Goal: Register for event/course

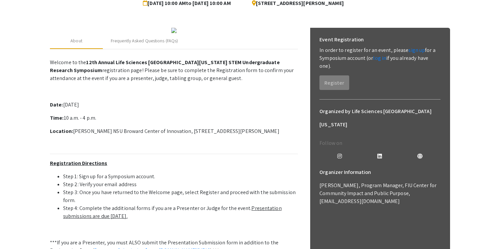
scroll to position [75, 0]
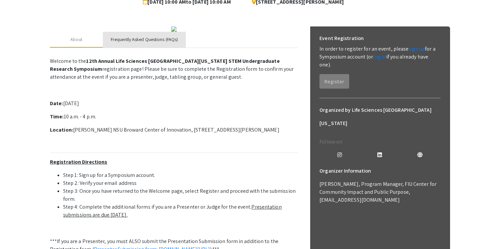
click at [135, 43] on div "Frequently Asked Questions (FAQs)" at bounding box center [144, 39] width 67 height 7
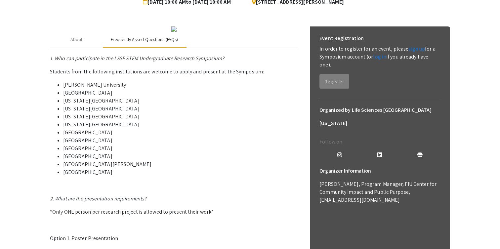
scroll to position [70, 0]
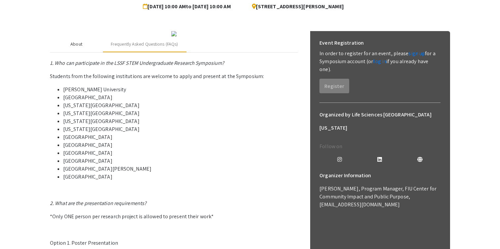
click at [79, 48] on div "About" at bounding box center [76, 44] width 12 height 7
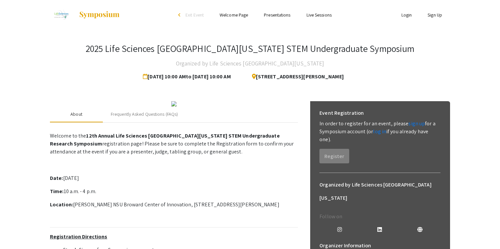
scroll to position [0, 0]
click at [137, 122] on div "Frequently Asked Questions (FAQs)" at bounding box center [144, 114] width 83 height 16
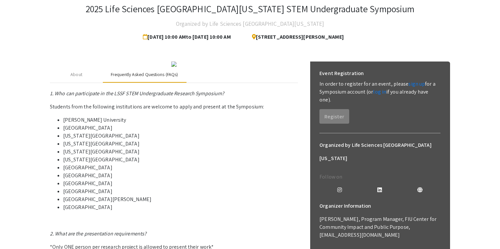
scroll to position [35, 0]
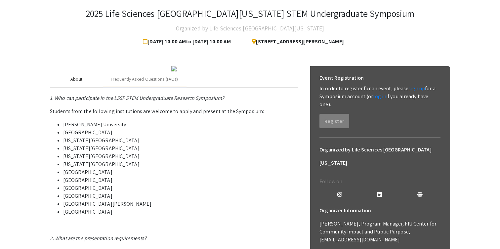
click at [77, 87] on div "About" at bounding box center [76, 79] width 53 height 16
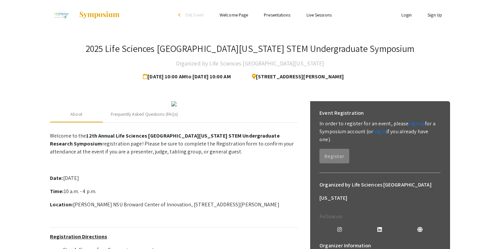
scroll to position [0, 0]
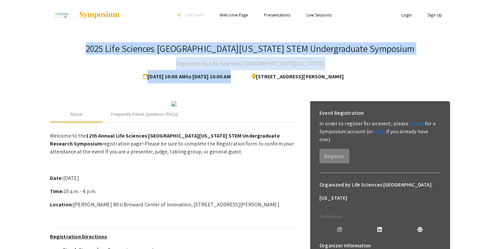
drag, startPoint x: 135, startPoint y: 48, endPoint x: 427, endPoint y: 51, distance: 292.4
click at [427, 51] on div "2025 Life Sciences South Florida STEM Undergraduate Symposium Organized by Life…" at bounding box center [250, 63] width 400 height 40
copy div "2025 Life Sciences South Florida STEM Undergraduate Symposium Organized by Life…"
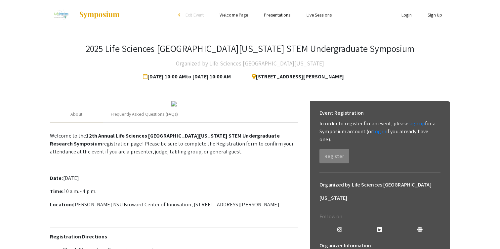
click at [63, 45] on div "2025 Life Sciences South Florida STEM Undergraduate Symposium Organized by Life…" at bounding box center [250, 63] width 400 height 40
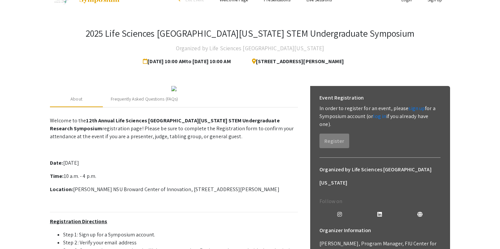
scroll to position [27, 0]
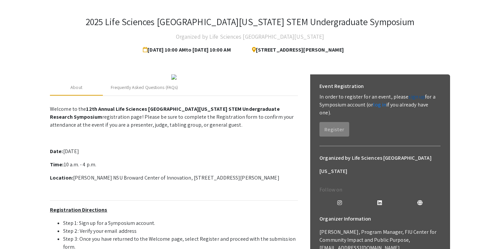
click at [416, 93] on link "sign up" at bounding box center [416, 96] width 17 height 7
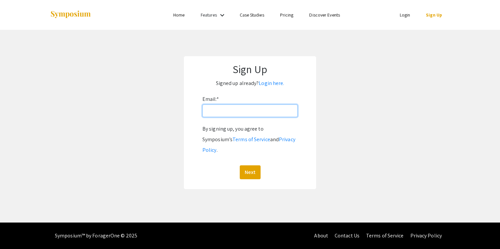
click at [229, 113] on input "Email: *" at bounding box center [249, 111] width 95 height 13
type input "nxp853@miami.edu"
click at [250, 165] on button "Next" at bounding box center [250, 172] width 21 height 14
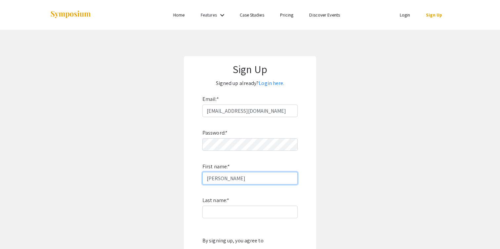
type input "Neil"
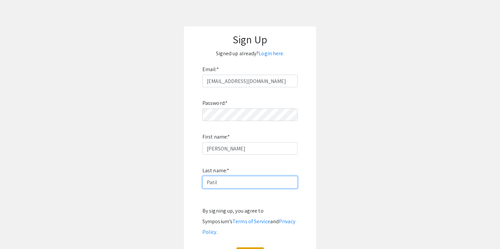
scroll to position [49, 0]
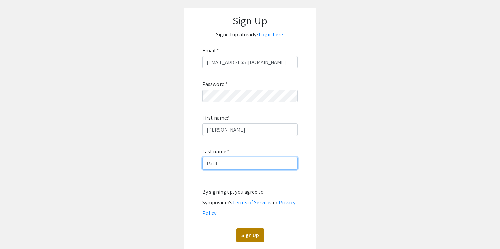
type input "Patil"
click at [249, 229] on button "Sign Up" at bounding box center [249, 236] width 27 height 14
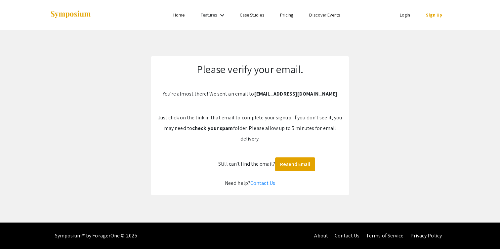
scroll to position [0, 0]
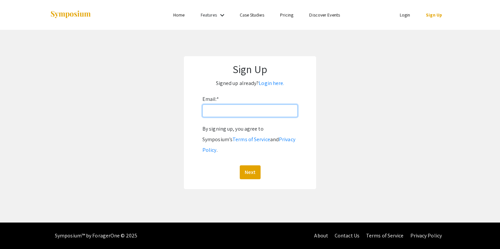
click at [254, 116] on input "Email: *" at bounding box center [249, 111] width 95 height 13
click at [278, 84] on link "Login here." at bounding box center [271, 83] width 25 height 7
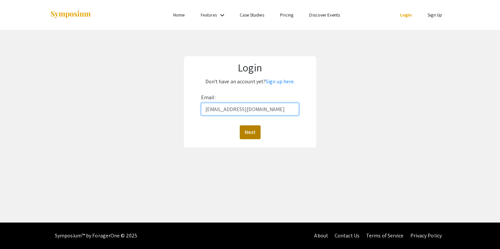
type input "nxp853@miami.edu"
click at [255, 130] on button "Next" at bounding box center [250, 132] width 21 height 14
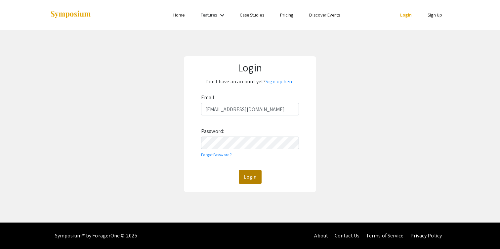
click at [255, 176] on button "Login" at bounding box center [250, 177] width 23 height 14
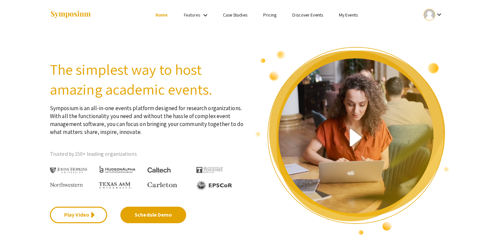
click at [312, 15] on link "Discover Events" at bounding box center [307, 15] width 31 height 6
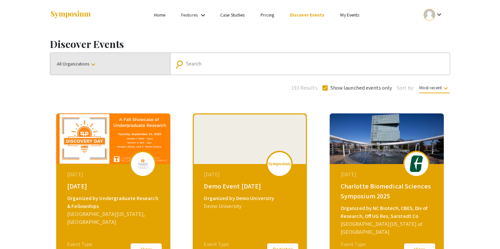
click at [104, 64] on button "All Organizations keyboard_arrow_down" at bounding box center [110, 64] width 120 height 22
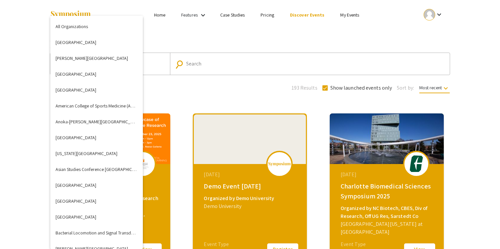
click at [210, 66] on div at bounding box center [250, 124] width 500 height 249
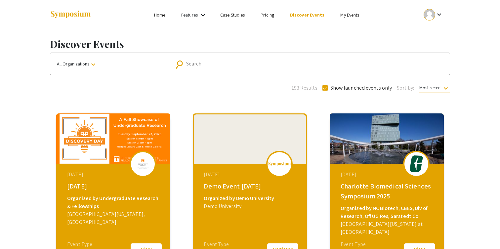
click at [196, 62] on input "Search" at bounding box center [313, 64] width 255 height 6
type input "NSU"
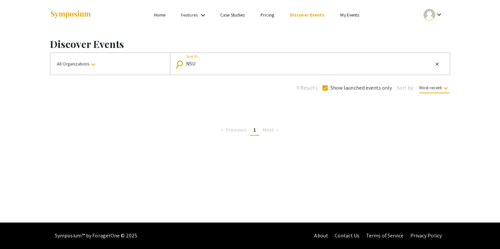
drag, startPoint x: 204, startPoint y: 62, endPoint x: 154, endPoint y: 62, distance: 49.9
click at [154, 62] on div "All Organizations keyboard_arrow_down search NSU Search close" at bounding box center [250, 64] width 400 height 22
type input "life sciences"
click at [265, 63] on input "life sciences" at bounding box center [309, 64] width 247 height 6
click at [269, 87] on div "0 Results Show launched events only Sort by: Most recent keyboard_arrow_down" at bounding box center [250, 87] width 410 height 10
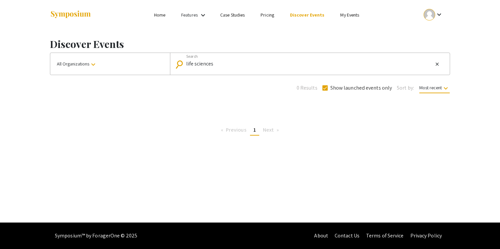
type input "NSU"
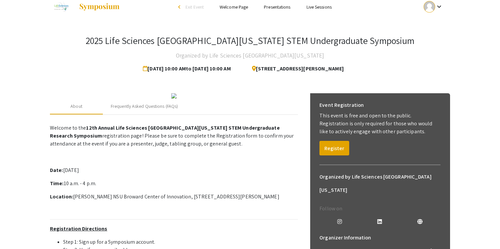
scroll to position [11, 0]
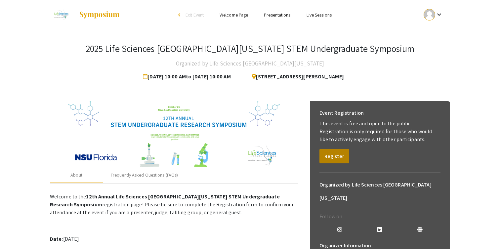
click at [335, 157] on button "Register" at bounding box center [334, 156] width 30 height 15
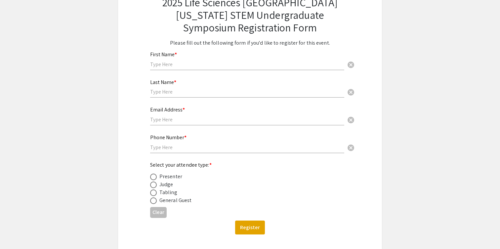
scroll to position [13, 0]
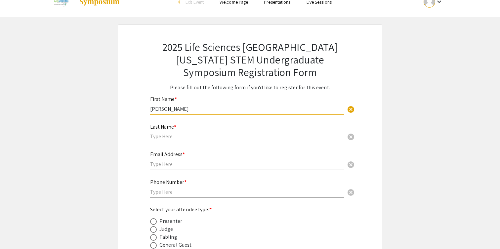
type input "[PERSON_NAME]"
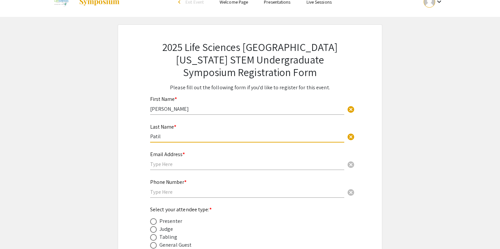
type input "Patil"
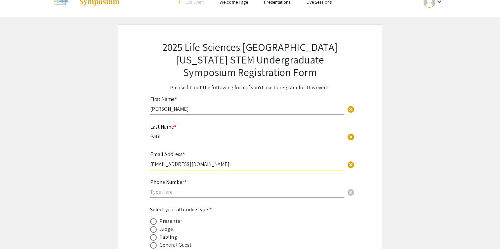
type input "[EMAIL_ADDRESS][DOMAIN_NAME]"
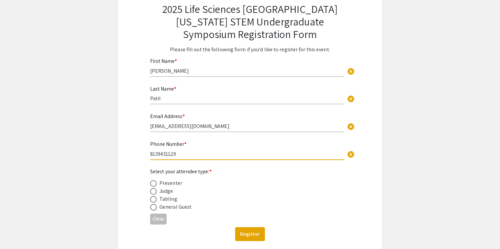
scroll to position [79, 0]
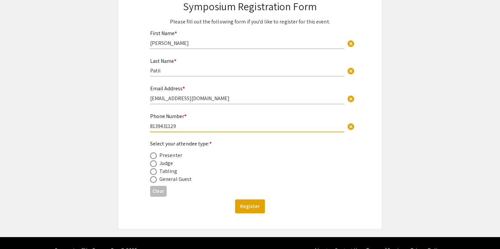
type input "8139431129"
click at [154, 156] on span at bounding box center [153, 155] width 7 height 7
click at [154, 156] on input "radio" at bounding box center [153, 155] width 7 height 7
radio input "true"
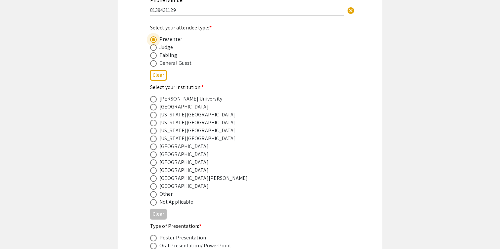
click at [154, 186] on span at bounding box center [153, 186] width 7 height 7
click at [154, 186] on input "radio" at bounding box center [153, 186] width 7 height 7
radio input "true"
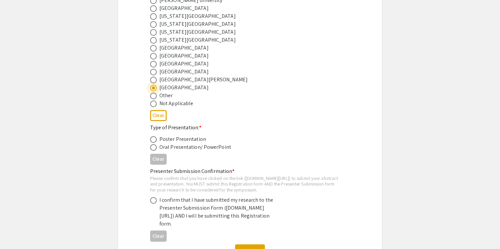
scroll to position [300, 0]
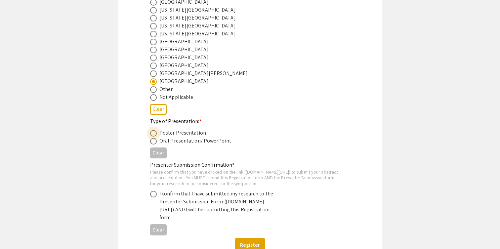
click at [156, 134] on span at bounding box center [153, 133] width 7 height 7
click at [156, 134] on input "radio" at bounding box center [153, 133] width 7 height 7
radio input "true"
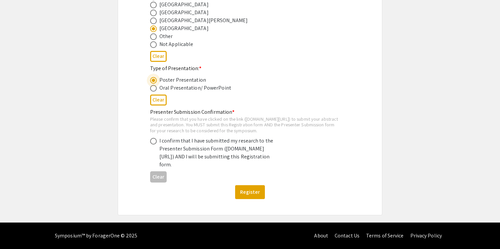
scroll to position [366, 0]
